Goal: Check status: Check status

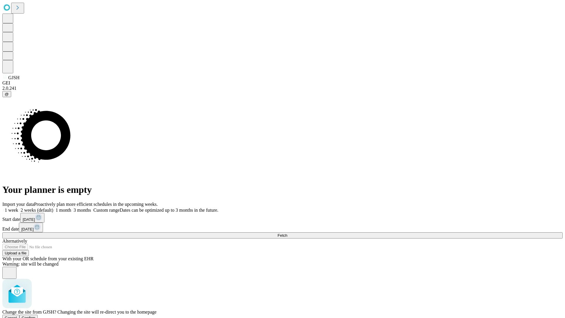
click at [36, 316] on span "Confirm" at bounding box center [29, 318] width 14 height 4
click at [71, 208] on label "1 month" at bounding box center [62, 210] width 18 height 5
click at [287, 233] on span "Fetch" at bounding box center [283, 235] width 10 height 4
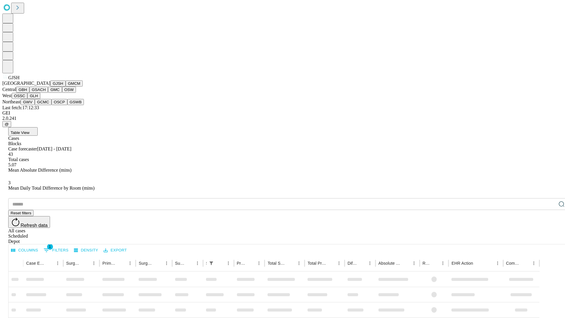
click at [66, 87] on button "GMCM" at bounding box center [74, 83] width 17 height 6
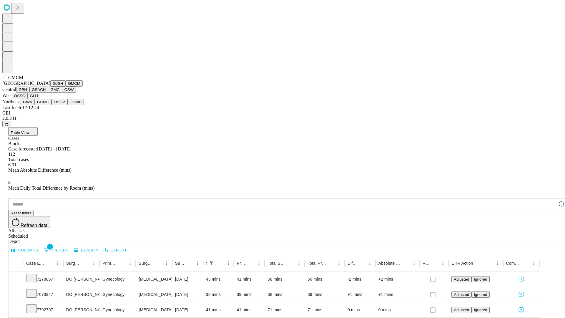
click at [29, 93] on button "GBH" at bounding box center [22, 90] width 13 height 6
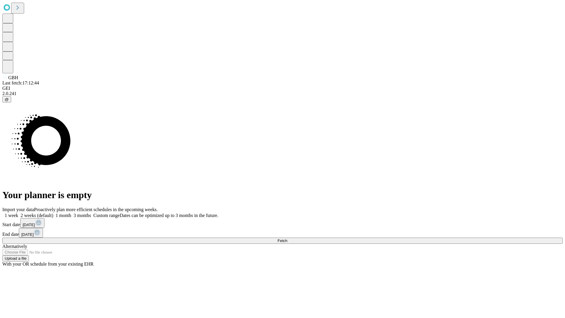
click at [71, 213] on label "1 month" at bounding box center [62, 215] width 18 height 5
click at [287, 239] on span "Fetch" at bounding box center [283, 241] width 10 height 4
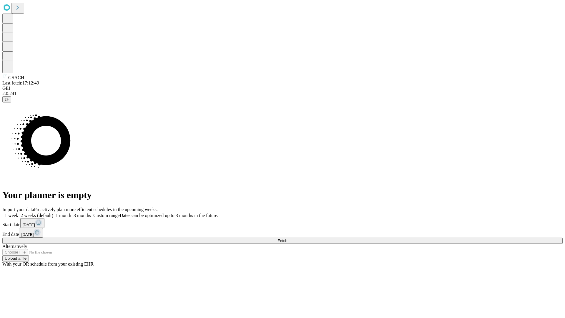
click at [71, 213] on label "1 month" at bounding box center [62, 215] width 18 height 5
click at [287, 239] on span "Fetch" at bounding box center [283, 241] width 10 height 4
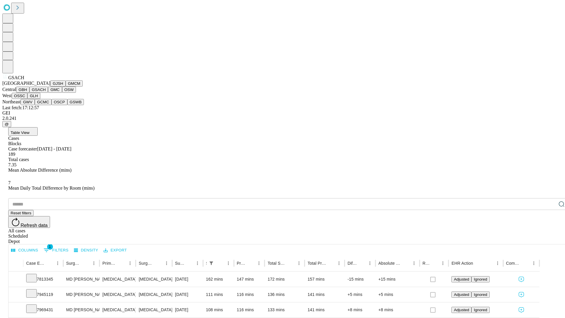
click at [48, 93] on button "GMC" at bounding box center [55, 90] width 14 height 6
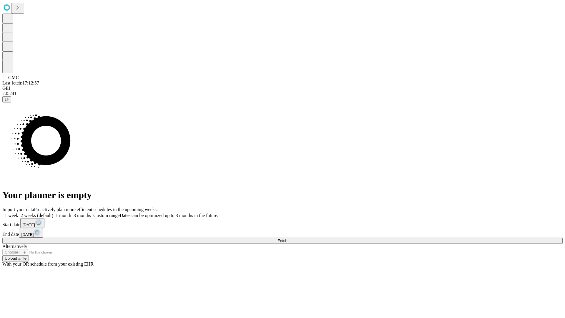
click at [71, 213] on label "1 month" at bounding box center [62, 215] width 18 height 5
click at [287, 239] on span "Fetch" at bounding box center [283, 241] width 10 height 4
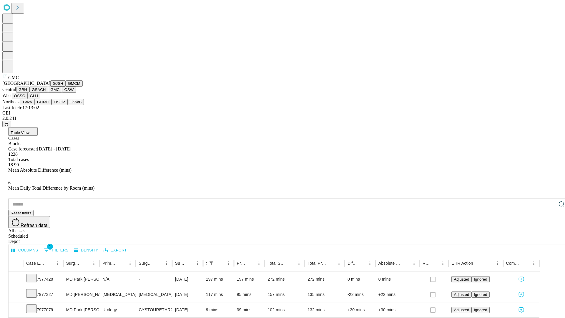
click at [62, 93] on button "OSW" at bounding box center [69, 90] width 14 height 6
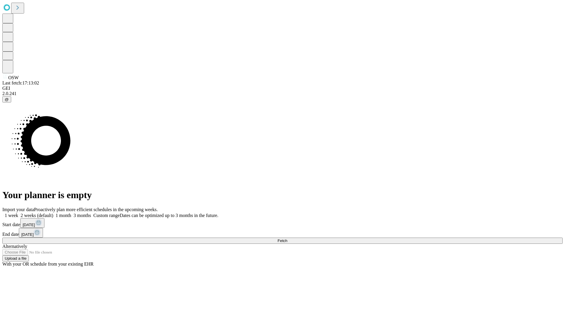
click at [71, 213] on label "1 month" at bounding box center [62, 215] width 18 height 5
click at [287, 239] on span "Fetch" at bounding box center [283, 241] width 10 height 4
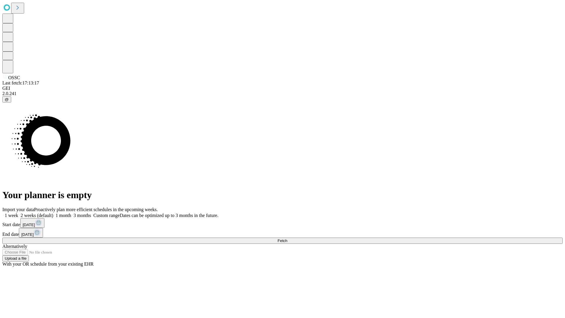
click at [71, 213] on label "1 month" at bounding box center [62, 215] width 18 height 5
click at [287, 239] on span "Fetch" at bounding box center [283, 241] width 10 height 4
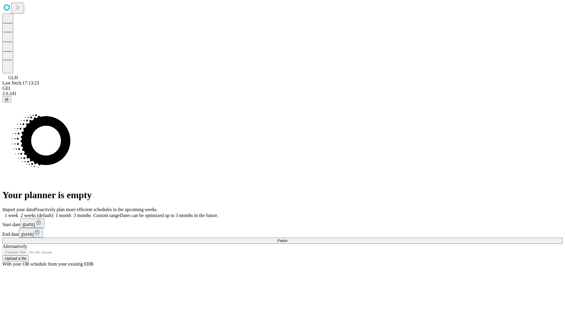
click at [71, 213] on label "1 month" at bounding box center [62, 215] width 18 height 5
click at [287, 239] on span "Fetch" at bounding box center [283, 241] width 10 height 4
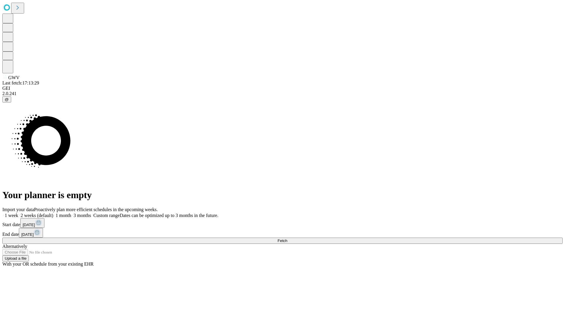
click at [287, 239] on span "Fetch" at bounding box center [283, 241] width 10 height 4
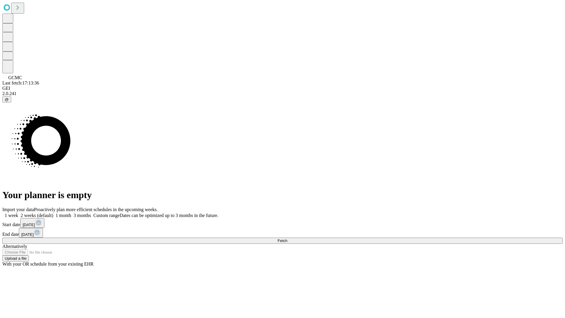
click at [71, 213] on label "1 month" at bounding box center [62, 215] width 18 height 5
click at [287, 239] on span "Fetch" at bounding box center [283, 241] width 10 height 4
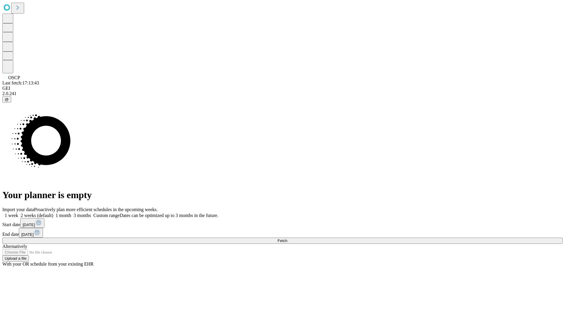
click at [71, 213] on label "1 month" at bounding box center [62, 215] width 18 height 5
click at [287, 239] on span "Fetch" at bounding box center [283, 241] width 10 height 4
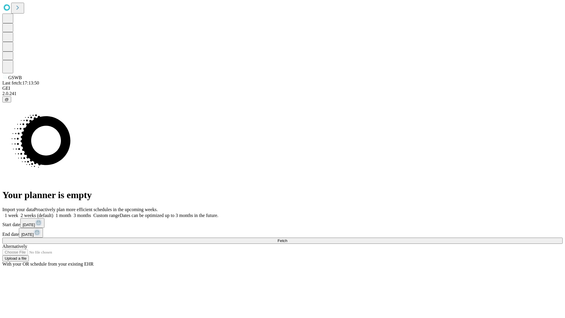
click at [71, 213] on label "1 month" at bounding box center [62, 215] width 18 height 5
click at [287, 239] on span "Fetch" at bounding box center [283, 241] width 10 height 4
